Goal: Information Seeking & Learning: Learn about a topic

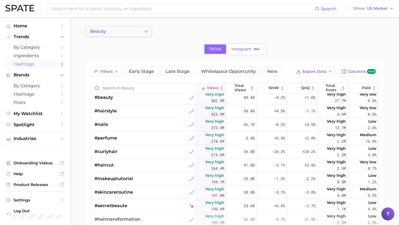
click at [119, 33] on button "beauty" at bounding box center [118, 31] width 66 height 11
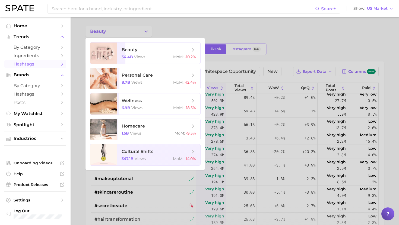
click at [187, 25] on div at bounding box center [199, 112] width 399 height 225
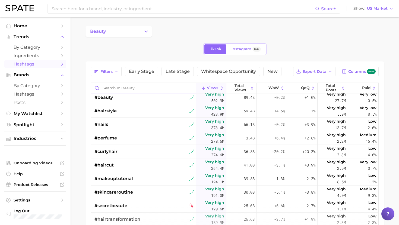
click at [143, 88] on input "Search in beauty" at bounding box center [143, 88] width 104 height 10
type input "s"
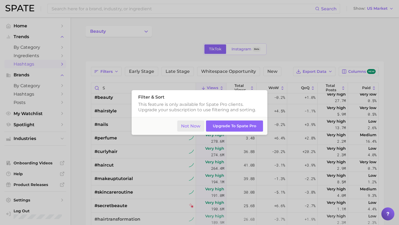
click at [204, 127] on button "Not Now" at bounding box center [190, 126] width 27 height 11
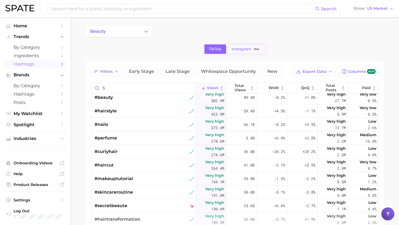
click at [248, 51] on span "Instagram" at bounding box center [241, 49] width 20 height 5
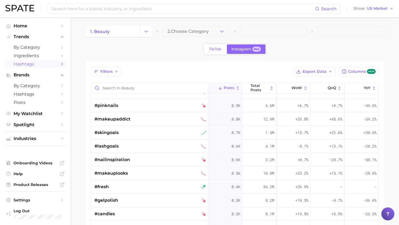
scroll to position [1384, 0]
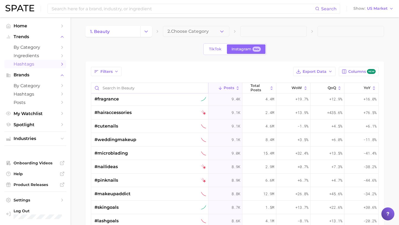
click at [135, 89] on input "Search in beauty" at bounding box center [149, 88] width 117 height 10
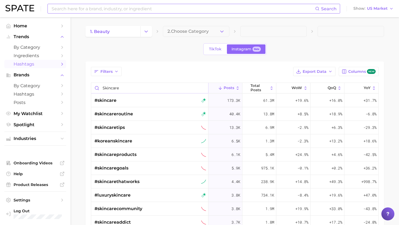
type input "skincare"
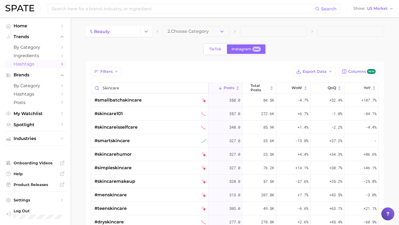
scroll to position [774, 0]
